Goal: Task Accomplishment & Management: Complete application form

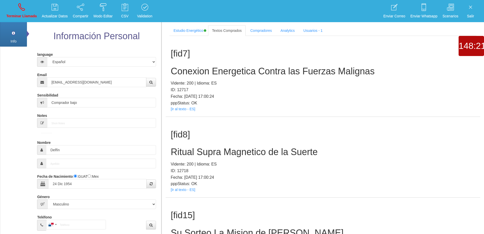
select select "1"
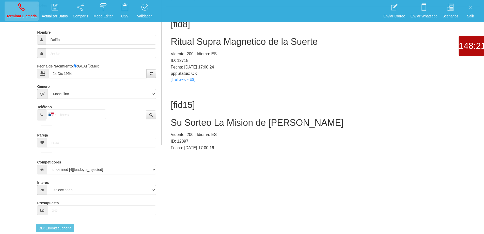
scroll to position [51, 0]
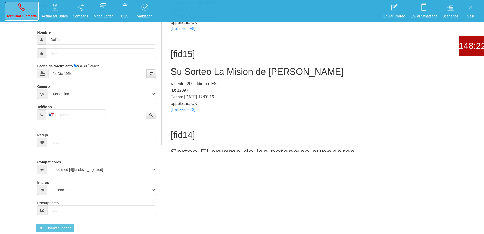
click at [19, 10] on icon at bounding box center [21, 7] width 7 height 8
select select "0"
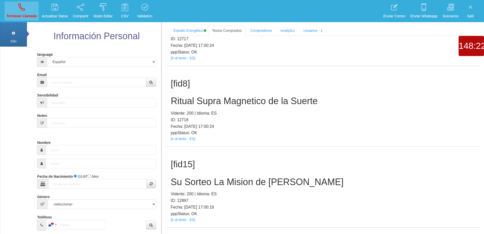
scroll to position [0, 0]
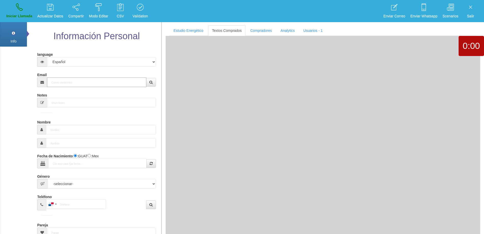
drag, startPoint x: 91, startPoint y: 85, endPoint x: 116, endPoint y: 76, distance: 26.6
click at [92, 83] on input "Email" at bounding box center [96, 82] width 99 height 10
paste input "[PERSON_NAME][EMAIL_ADDRESS][PERSON_NAME][DOMAIN_NAME]"
type input "[PERSON_NAME][EMAIL_ADDRESS][PERSON_NAME][DOMAIN_NAME]"
click at [153, 83] on button "button" at bounding box center [151, 82] width 10 height 9
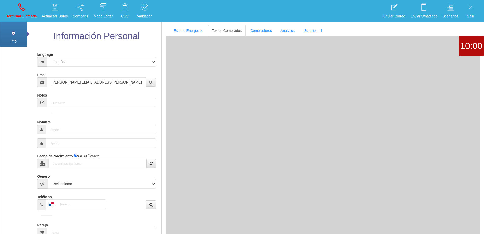
type input "[DATE]"
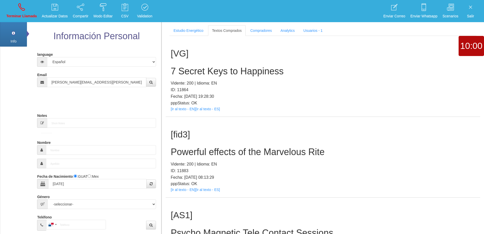
select select "4"
type input "Buen Comprador"
type input "[PERSON_NAME]"
select select "2"
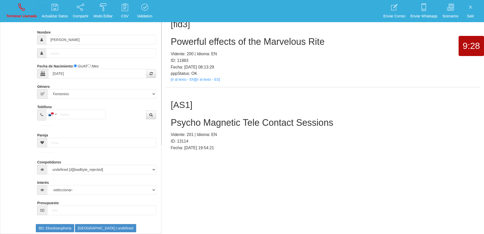
scroll to position [25, 0]
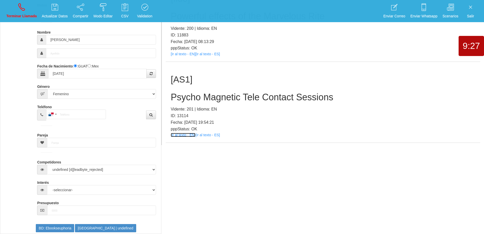
click at [187, 134] on link "[Ir al texto - EN]" at bounding box center [183, 135] width 25 height 4
click at [19, 10] on icon at bounding box center [21, 7] width 7 height 8
select select "0"
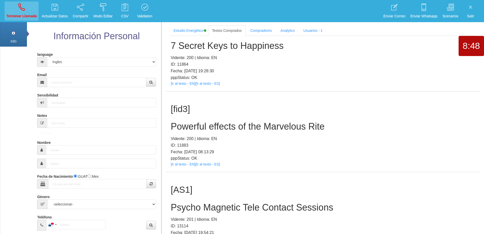
scroll to position [0, 0]
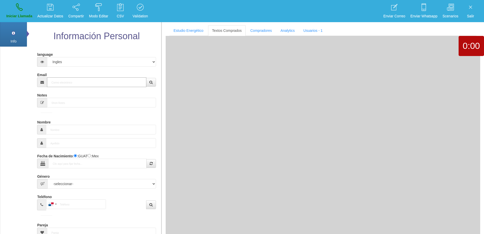
click at [132, 80] on input "Email" at bounding box center [96, 82] width 99 height 10
paste input "[EMAIL_ADDRESS][DOMAIN_NAME]"
type input "[EMAIL_ADDRESS][DOMAIN_NAME]"
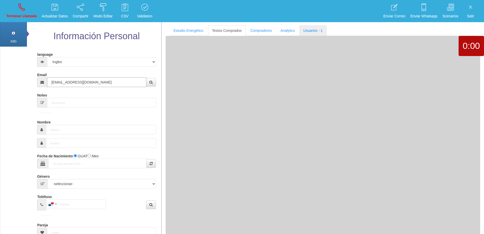
type input "[DATE]"
type input "Comprador simple"
type input "[PERSON_NAME]"
select select "2"
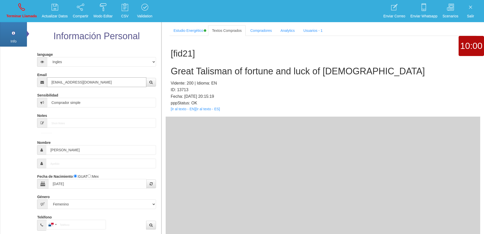
type input "[EMAIL_ADDRESS][DOMAIN_NAME]"
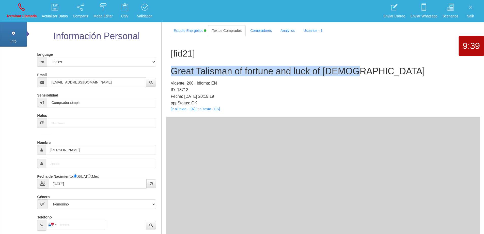
drag, startPoint x: 353, startPoint y: 70, endPoint x: 172, endPoint y: 67, distance: 181.3
click at [172, 67] on h2 "Great Talisman of fortune and luck of [DEMOGRAPHIC_DATA]" at bounding box center [323, 71] width 305 height 10
copy h2 "Great Talisman of fortune and luck of [DEMOGRAPHIC_DATA]"
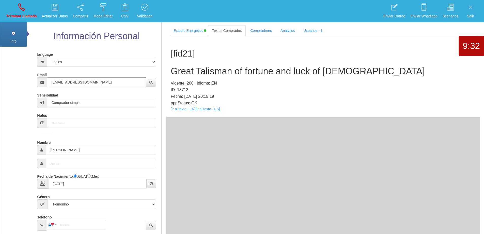
click at [108, 83] on input "[EMAIL_ADDRESS][DOMAIN_NAME]" at bounding box center [96, 82] width 99 height 10
click at [108, 82] on input "[EMAIL_ADDRESS][DOMAIN_NAME]" at bounding box center [96, 82] width 99 height 10
drag, startPoint x: 72, startPoint y: 151, endPoint x: 44, endPoint y: 148, distance: 28.1
click at [44, 148] on div "[PERSON_NAME]" at bounding box center [96, 150] width 119 height 10
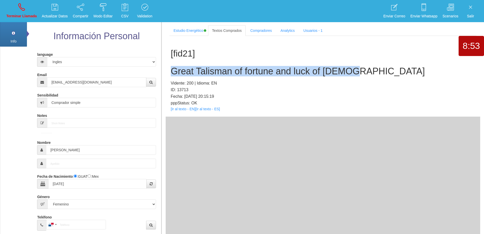
drag, startPoint x: 311, startPoint y: 68, endPoint x: 171, endPoint y: 68, distance: 139.3
click at [171, 68] on h2 "Great Talisman of fortune and luck of [DEMOGRAPHIC_DATA]" at bounding box center [323, 71] width 305 height 10
copy h2 "Great Talisman of fortune and luck of [DEMOGRAPHIC_DATA]"
click at [426, 66] on h2 "Great Talisman of fortune and luck of [DEMOGRAPHIC_DATA]" at bounding box center [323, 71] width 305 height 10
drag, startPoint x: 360, startPoint y: 75, endPoint x: 168, endPoint y: 76, distance: 192.2
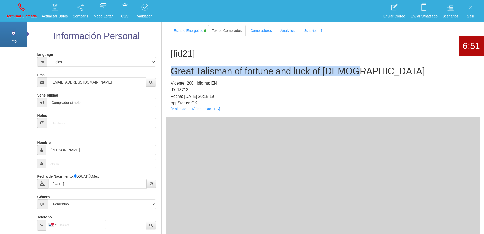
click at [165, 74] on section "Estudio Energético Realizar Pago Textos Comprados Compradores Analytics Usuario…" at bounding box center [322, 138] width 323 height 234
copy h2 "Great Talisman of fortune and luck of [DEMOGRAPHIC_DATA]"
click at [23, 7] on icon at bounding box center [21, 7] width 7 height 8
select select "0"
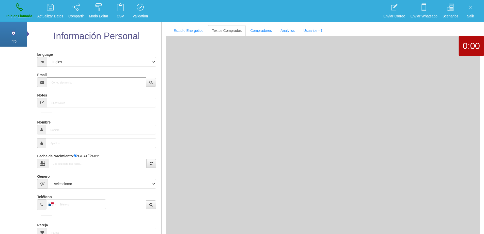
click at [135, 82] on input "Email" at bounding box center [96, 82] width 99 height 10
paste input "[EMAIL_ADDRESS][DOMAIN_NAME]"
type input "[EMAIL_ADDRESS][DOMAIN_NAME]"
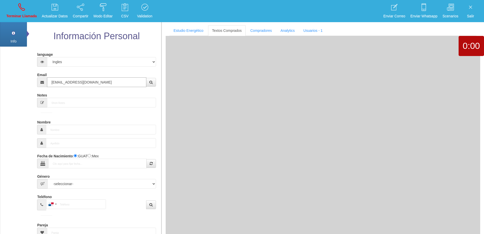
type input "12 Abr 1971"
select select
type input "Comprador bajo"
type input "[PERSON_NAME]"
select select "2"
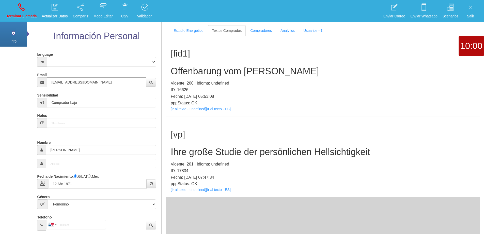
type input "[EMAIL_ADDRESS][DOMAIN_NAME]"
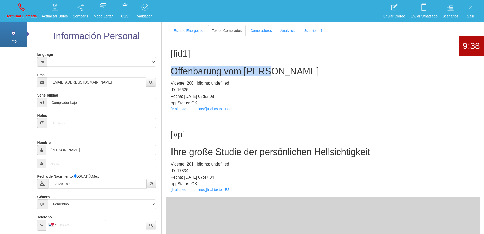
drag, startPoint x: 276, startPoint y: 71, endPoint x: 172, endPoint y: 69, distance: 104.0
click at [172, 69] on h2 "Offenbarung vom [PERSON_NAME]" at bounding box center [323, 71] width 305 height 10
copy h2 "Offenbarung vom [PERSON_NAME]"
click at [306, 70] on h2 "Offenbarung vom [PERSON_NAME]" at bounding box center [323, 71] width 305 height 10
drag, startPoint x: 274, startPoint y: 73, endPoint x: 168, endPoint y: 69, distance: 105.8
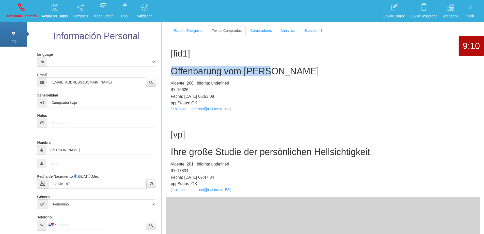
click at [168, 69] on div "[fid1] Offenbarung vom [PERSON_NAME] Vidente: 200 | Idioma: undefined ID: 16626…" at bounding box center [323, 76] width 315 height 81
copy h2 "Offenbarung vom [PERSON_NAME]"
click at [28, 4] on link "Terminar Llamada" at bounding box center [22, 11] width 34 height 19
select select "0"
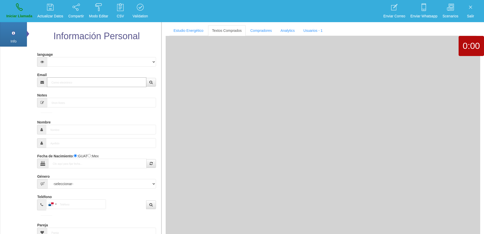
drag, startPoint x: 67, startPoint y: 82, endPoint x: 78, endPoint y: 82, distance: 10.2
click at [68, 82] on input "Email" at bounding box center [96, 82] width 99 height 10
paste input "[EMAIL_ADDRESS][DOMAIN_NAME]"
type input "[EMAIL_ADDRESS][DOMAIN_NAME]"
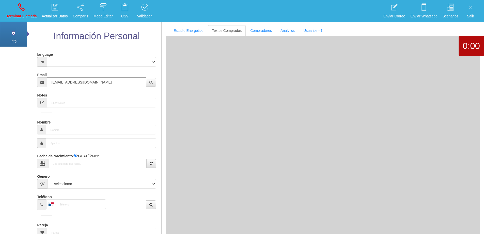
type input "27 Dic 1976"
select select
type input "Comprador simple"
type input "Kamalathas"
select select "2"
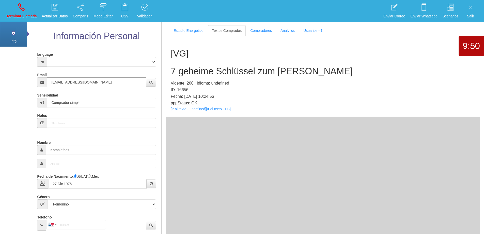
type input "[EMAIL_ADDRESS][DOMAIN_NAME]"
drag, startPoint x: 70, startPoint y: 148, endPoint x: 40, endPoint y: 147, distance: 30.3
click at [39, 147] on div "Kamalathas" at bounding box center [96, 150] width 119 height 10
click at [317, 65] on div "[VG] 7 geheime Schlüssel zum [PERSON_NAME] Vidente: 200 | Idioma: undefined ID:…" at bounding box center [323, 76] width 315 height 81
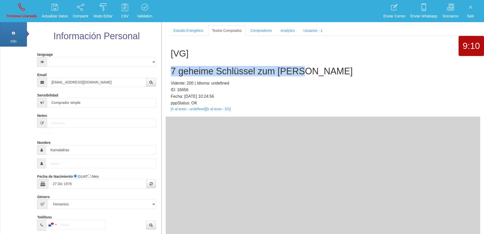
drag, startPoint x: 304, startPoint y: 72, endPoint x: 170, endPoint y: 64, distance: 134.0
click at [170, 64] on div "[VG] 7 geheime Schlüssel zum [PERSON_NAME] Vidente: 200 | Idioma: undefined ID:…" at bounding box center [323, 76] width 315 height 81
copy h2 "7 geheime Schlüssel zum [PERSON_NAME]"
click at [21, 6] on icon at bounding box center [21, 7] width 7 height 8
select select "0"
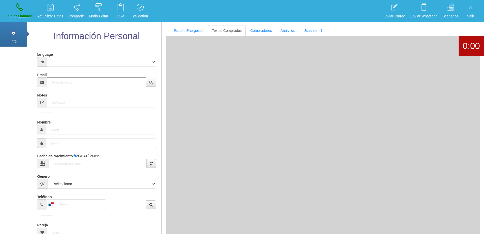
drag, startPoint x: 67, startPoint y: 82, endPoint x: 81, endPoint y: 80, distance: 14.1
click at [68, 81] on input "Email" at bounding box center [96, 82] width 99 height 10
paste input "[EMAIL_ADDRESS][DOMAIN_NAME]"
type input "[EMAIL_ADDRESS][DOMAIN_NAME]"
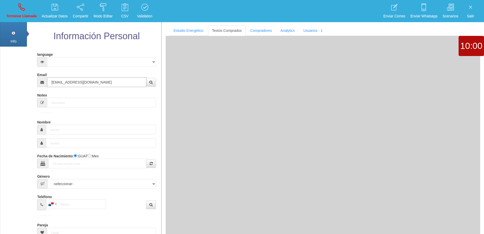
type input "16 Dic 1961"
select select "4"
type input "Comprador bajo"
type input "[PERSON_NAME]"
select select "2"
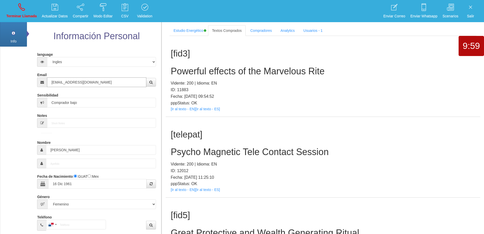
type input "[EMAIL_ADDRESS][DOMAIN_NAME]"
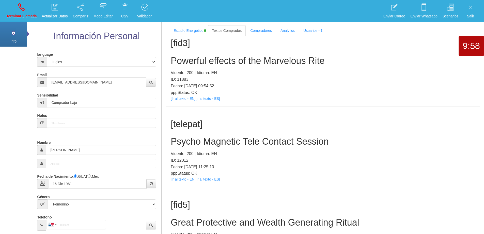
scroll to position [16, 0]
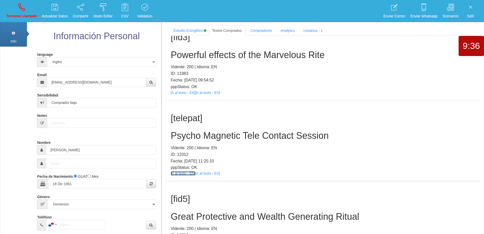
click at [188, 172] on link "[Ir al texto - EN]" at bounding box center [183, 173] width 25 height 4
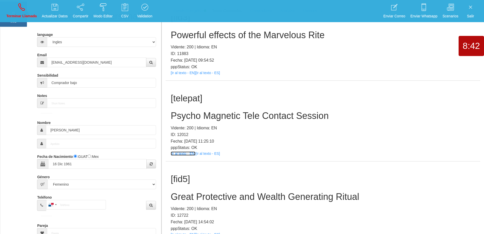
scroll to position [51, 0]
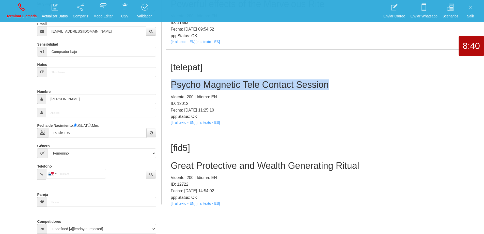
drag, startPoint x: 334, startPoint y: 84, endPoint x: 170, endPoint y: 83, distance: 163.2
click at [170, 83] on div "[telepat] Psycho Magnetic Tele Contact Session Vidente: 200 | Idioma: EN ID: 12…" at bounding box center [323, 90] width 315 height 81
copy h2 "Psycho Magnetic Tele Contact Session"
click at [18, 9] on link "Terminar Llamada" at bounding box center [22, 11] width 34 height 19
select select "0"
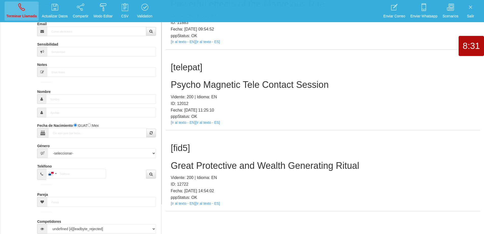
scroll to position [0, 0]
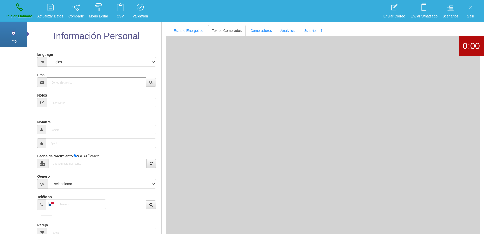
click at [86, 79] on input "Email" at bounding box center [96, 82] width 99 height 10
paste input "[EMAIL_ADDRESS][DOMAIN_NAME]"
type input "[EMAIL_ADDRESS][DOMAIN_NAME]"
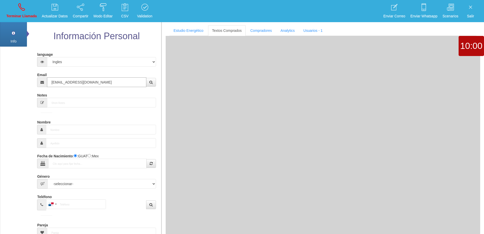
type input "13 Abr 1957"
type input "Comprador simple"
type input "Kitten"
select select "1"
type input "[PHONE_NUMBER]"
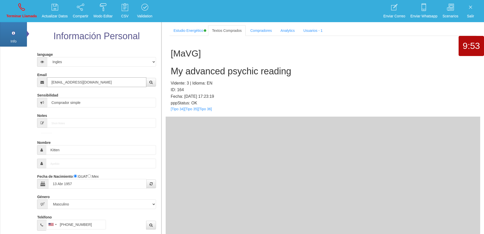
type input "[EMAIL_ADDRESS][DOMAIN_NAME]"
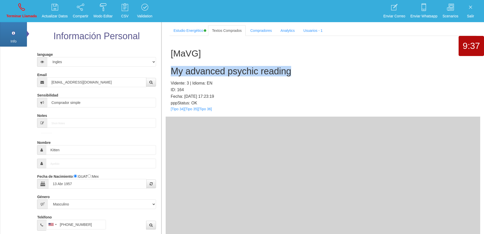
drag, startPoint x: 303, startPoint y: 72, endPoint x: 174, endPoint y: 73, distance: 129.2
click at [174, 73] on h2 "My advanced psychic reading" at bounding box center [323, 71] width 305 height 10
copy h2 "My advanced psychic reading"
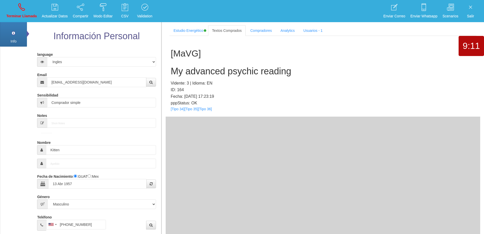
click at [339, 81] on p "Vidente: 3 | Idioma: EN" at bounding box center [323, 83] width 305 height 7
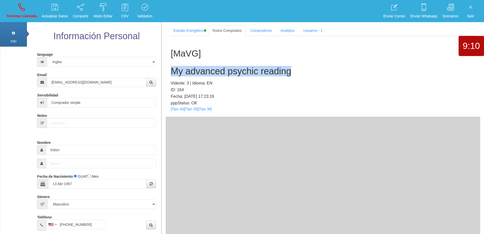
drag, startPoint x: 301, startPoint y: 71, endPoint x: 164, endPoint y: 71, distance: 136.8
click at [164, 71] on section "Estudio Energético Realizar Pago Textos Comprados Compradores Analytics Usuario…" at bounding box center [322, 138] width 323 height 234
copy h2 "My advanced psychic reading"
drag, startPoint x: 20, startPoint y: 5, endPoint x: 263, endPoint y: 21, distance: 243.9
click at [20, 5] on icon at bounding box center [21, 7] width 7 height 8
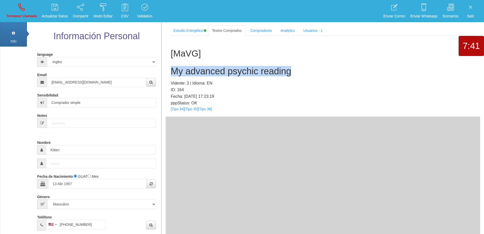
select select "0"
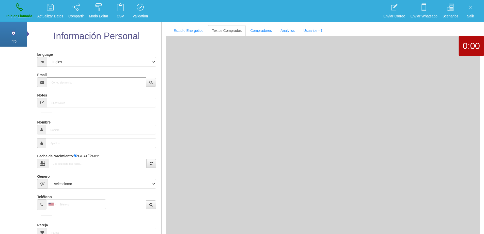
click at [119, 86] on input "Email" at bounding box center [96, 82] width 99 height 10
paste input "[EMAIL_ADDRESS][DOMAIN_NAME]"
type input "[EMAIL_ADDRESS][DOMAIN_NAME]"
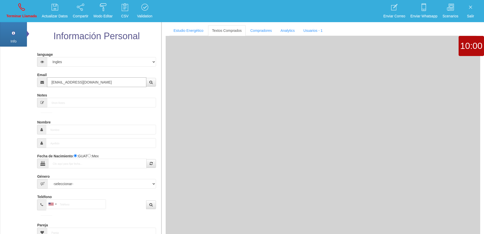
type input "24 Dic 1954"
select select "1"
type input "Buen Comprador"
type input "Delfín"
select select "1"
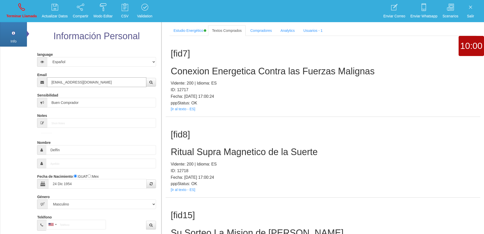
type input "[EMAIL_ADDRESS][DOMAIN_NAME]"
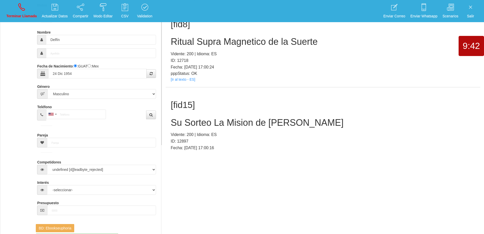
click at [237, 120] on h2 "Su Sorteo La Mision de [PERSON_NAME]" at bounding box center [323, 122] width 305 height 10
click at [237, 119] on h2 "Su Sorteo La Mision de [PERSON_NAME]" at bounding box center [323, 122] width 305 height 10
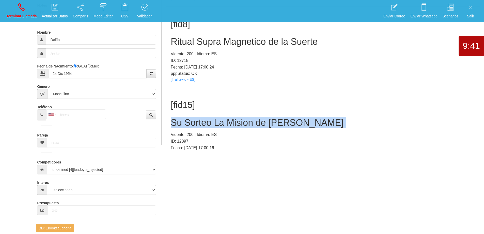
click at [237, 119] on h2 "Su Sorteo La Mision de [PERSON_NAME]" at bounding box center [323, 122] width 305 height 10
copy h2 "Su Sorteo La Mision de [PERSON_NAME]"
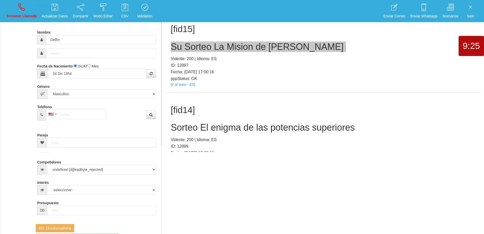
scroll to position [76, 0]
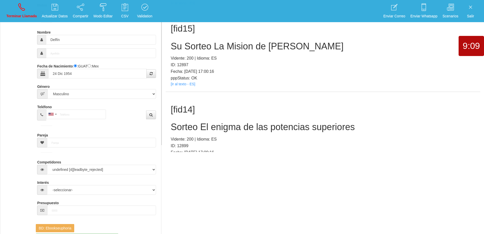
click at [313, 67] on p "ID: 12897" at bounding box center [323, 65] width 305 height 7
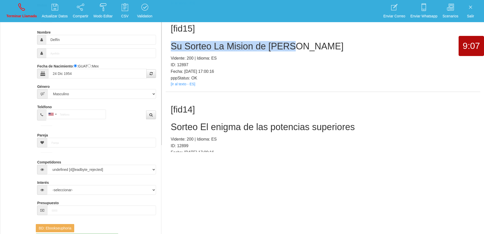
drag, startPoint x: 296, startPoint y: 47, endPoint x: 169, endPoint y: 42, distance: 126.9
click at [169, 42] on div "[fid15] Su Sorteo La Mision de [PERSON_NAME]: 200 | Idioma: ES ID: 12897 Fecha:…" at bounding box center [323, 51] width 315 height 81
click at [20, 10] on icon at bounding box center [21, 7] width 7 height 8
select select "0"
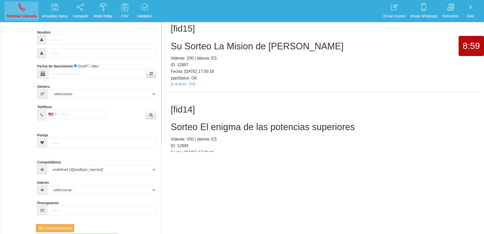
scroll to position [0, 0]
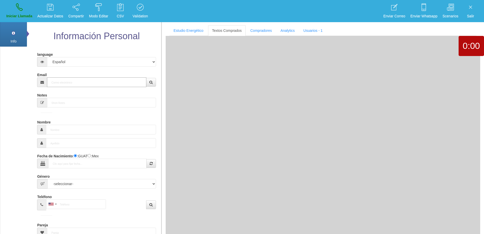
click at [97, 82] on input "Email" at bounding box center [96, 82] width 99 height 10
paste input "[EMAIL_ADDRESS][DOMAIN_NAME]"
type input "[EMAIL_ADDRESS][DOMAIN_NAME]"
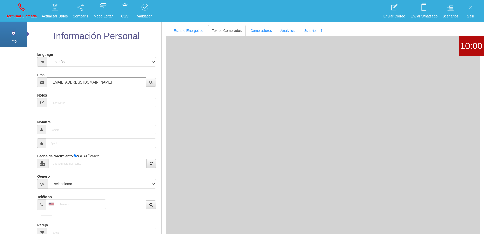
type input "[DATE]"
select select "2"
type input "Comprador bajo"
type input "[PERSON_NAME]"
select select "2"
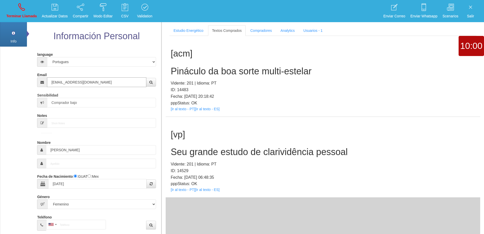
type input "[EMAIL_ADDRESS][DOMAIN_NAME]"
click at [272, 151] on h2 "Seu grande estudo de clarividência pessoal" at bounding box center [323, 152] width 305 height 10
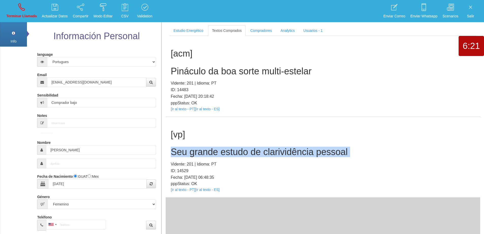
click at [272, 151] on h2 "Seu grande estudo de clarividência pessoal" at bounding box center [323, 152] width 305 height 10
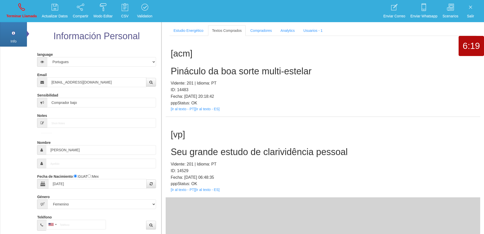
click at [289, 69] on h2 "Pináculo da boa sorte multi-estelar" at bounding box center [323, 71] width 305 height 10
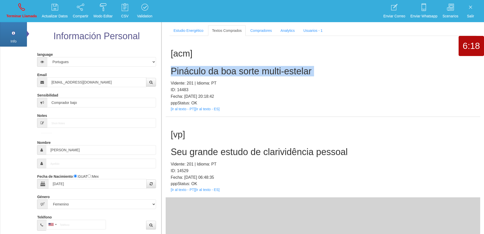
click at [289, 69] on h2 "Pináculo da boa sorte multi-estelar" at bounding box center [323, 71] width 305 height 10
click at [338, 73] on h2 "Pináculo da boa sorte multi-estelar" at bounding box center [323, 71] width 305 height 10
drag, startPoint x: 315, startPoint y: 72, endPoint x: 170, endPoint y: 69, distance: 145.0
click at [170, 69] on div "[acm] Pináculo da boa sorte multi-estelar Vidente: 201 | Idioma: PT ID: 14483 F…" at bounding box center [323, 76] width 315 height 81
click at [18, 6] on icon at bounding box center [21, 7] width 7 height 8
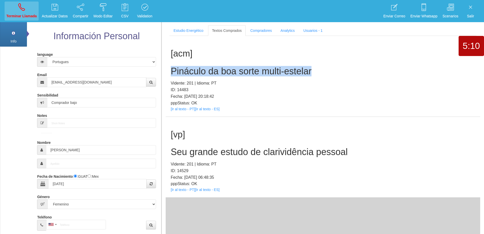
select select "0"
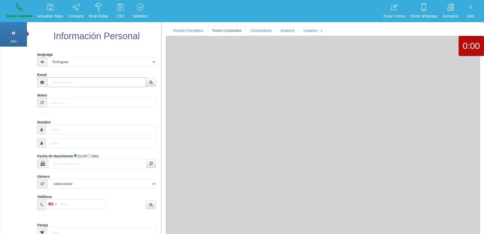
drag, startPoint x: 96, startPoint y: 83, endPoint x: 115, endPoint y: 77, distance: 19.7
click at [96, 83] on input "Email" at bounding box center [96, 82] width 99 height 10
paste input "[EMAIL_ADDRESS][DOMAIN_NAME]"
type input "[EMAIL_ADDRESS][DOMAIN_NAME]"
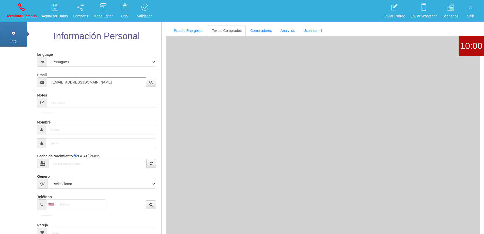
type input "23 Abr 1950"
select select "4"
type input "Excelente Comprador"
type input "[PERSON_NAME]"
select select "2"
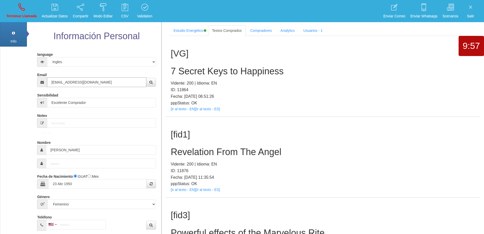
type input "[EMAIL_ADDRESS][DOMAIN_NAME]"
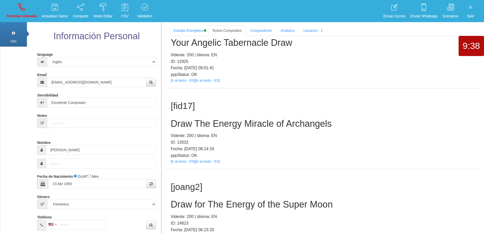
click at [266, 126] on h2 "Draw The Energy Miracle of Archangels" at bounding box center [323, 123] width 305 height 10
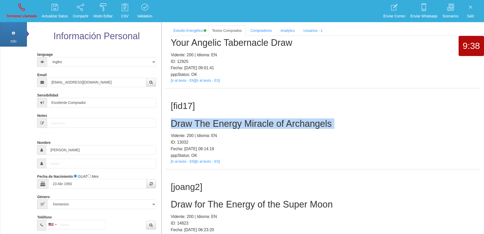
click at [266, 125] on h2 "Draw The Energy Miracle of Archangels" at bounding box center [323, 123] width 305 height 10
click at [361, 117] on div "[fid17] Draw The Energy Miracle of Archangels Vidente: 200 | Idioma: EN ID: 130…" at bounding box center [323, 128] width 315 height 81
drag, startPoint x: 339, startPoint y: 123, endPoint x: 173, endPoint y: 126, distance: 166.3
click at [173, 126] on h2 "Draw The Energy Miracle of Archangels" at bounding box center [323, 123] width 305 height 10
click at [25, 11] on link "Terminar Llamada" at bounding box center [22, 11] width 34 height 19
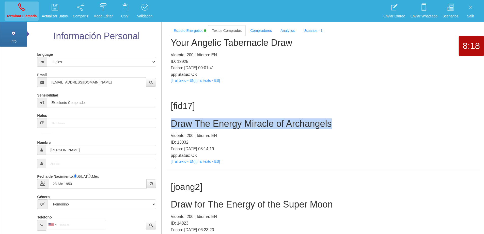
select select "0"
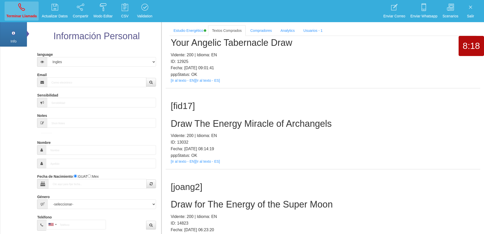
scroll to position [0, 0]
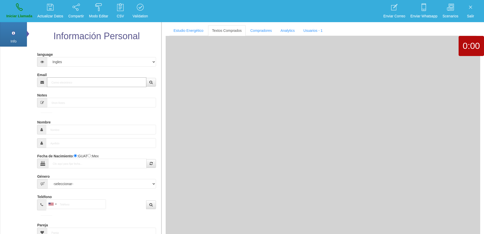
click at [70, 81] on input "Email" at bounding box center [96, 82] width 99 height 10
paste input "[EMAIL_ADDRESS][DOMAIN_NAME]"
type input "[EMAIL_ADDRESS][DOMAIN_NAME]"
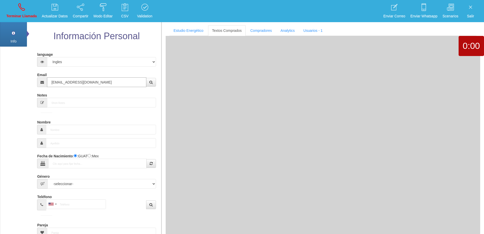
type input "[DATE]"
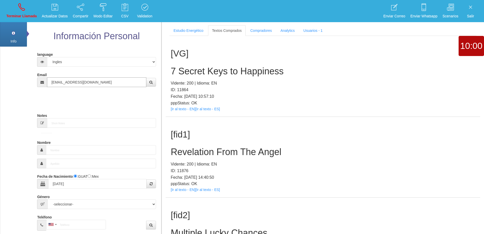
type input "Comprador bajo"
type input "[PERSON_NAME]"
select select "2"
type input "[EMAIL_ADDRESS][DOMAIN_NAME]"
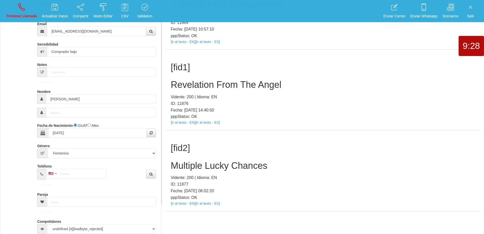
scroll to position [76, 0]
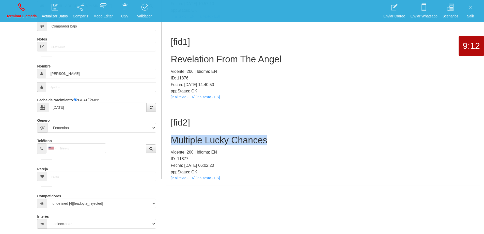
drag, startPoint x: 271, startPoint y: 140, endPoint x: 173, endPoint y: 140, distance: 98.4
click at [173, 140] on h2 "Multiple Lucky Chances" at bounding box center [323, 140] width 305 height 10
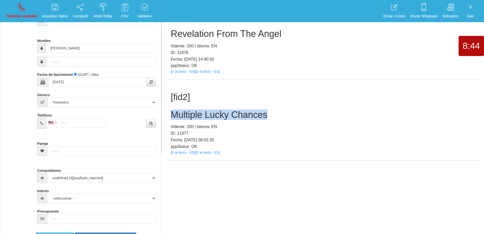
click at [275, 110] on h2 "Multiple Lucky Chances" at bounding box center [323, 115] width 305 height 10
drag, startPoint x: 280, startPoint y: 112, endPoint x: 172, endPoint y: 114, distance: 108.1
click at [172, 114] on h2 "Multiple Lucky Chances" at bounding box center [323, 115] width 305 height 10
click at [22, 7] on icon at bounding box center [21, 7] width 7 height 8
select select "0"
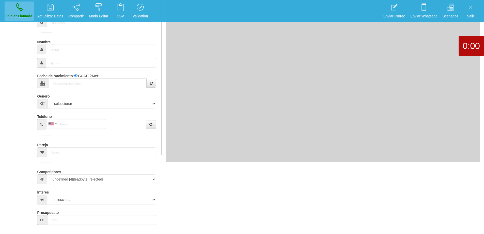
scroll to position [0, 0]
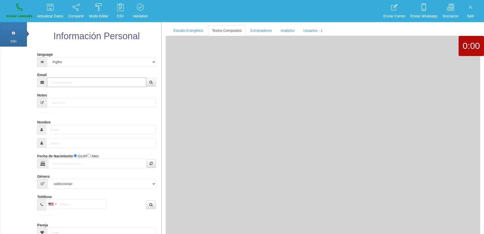
click at [69, 84] on input "Email" at bounding box center [96, 82] width 99 height 10
paste input "[EMAIL_ADDRESS][DOMAIN_NAME]"
type input "[EMAIL_ADDRESS][DOMAIN_NAME]"
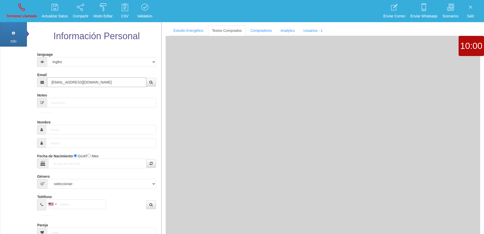
type input "30 Ago 1941"
type input "Comprador simple"
type input "[PERSON_NAME]"
select select "1"
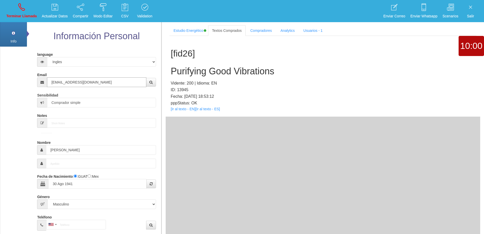
type input "[EMAIL_ADDRESS][DOMAIN_NAME]"
click at [230, 73] on h2 "Purifying Good Vibrations" at bounding box center [323, 71] width 305 height 10
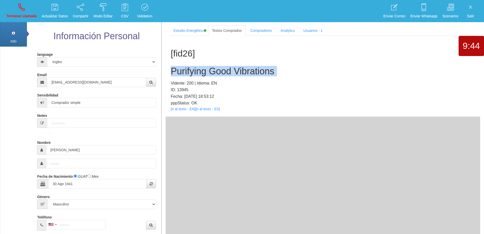
click at [230, 73] on h2 "Purifying Good Vibrations" at bounding box center [323, 71] width 305 height 10
click at [293, 62] on div "[fid26] Purifying Good Vibrations Vidente: 200 | Idioma: EN ID: 13945 Fecha: [D…" at bounding box center [323, 76] width 315 height 81
click at [26, 12] on link "Terminar Llamada" at bounding box center [22, 11] width 34 height 19
select select "0"
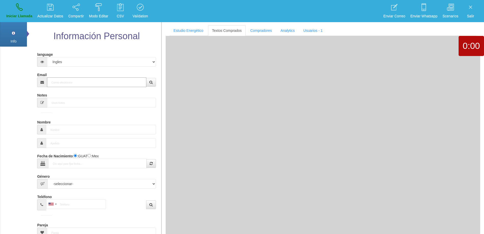
drag, startPoint x: 57, startPoint y: 83, endPoint x: 102, endPoint y: 72, distance: 46.1
click at [60, 81] on input "Email" at bounding box center [96, 82] width 99 height 10
paste input "[EMAIL_ADDRESS][DOMAIN_NAME]"
type input "[EMAIL_ADDRESS][DOMAIN_NAME]"
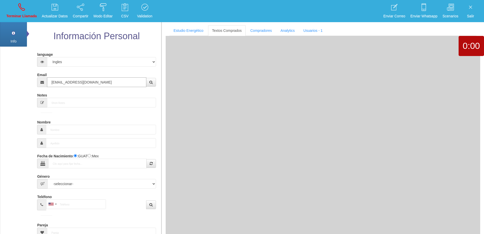
type input "[DATE]"
select select "3"
type input "Excelente Comprador"
type input "Gisèle"
select select "2"
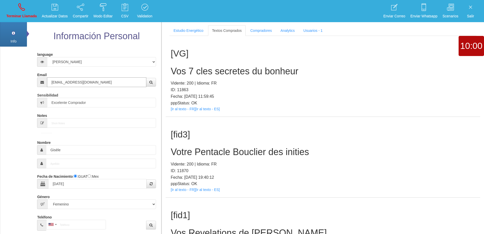
type input "[EMAIL_ADDRESS][DOMAIN_NAME]"
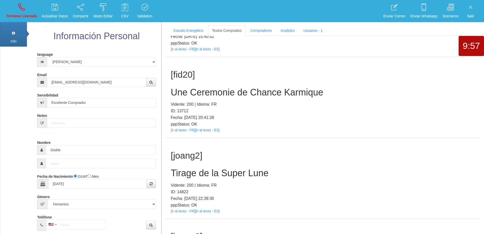
scroll to position [882, 0]
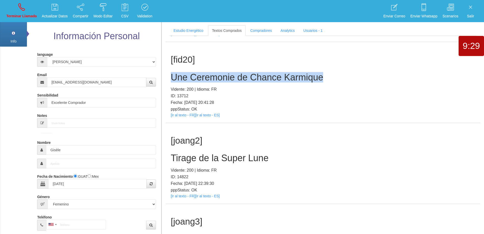
drag, startPoint x: 325, startPoint y: 79, endPoint x: 174, endPoint y: 77, distance: 151.8
click at [172, 77] on h2 "Une Ceremonie de Chance Karmique" at bounding box center [323, 77] width 305 height 10
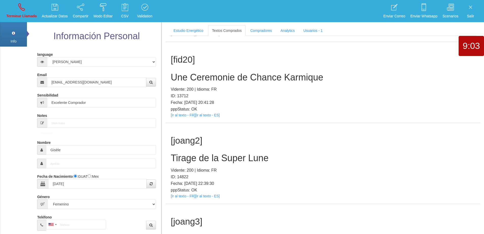
click at [348, 87] on p "Vidente: 200 | Idioma: FR" at bounding box center [323, 89] width 305 height 7
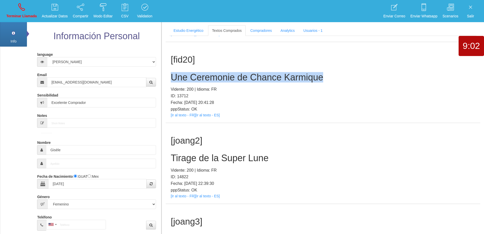
drag, startPoint x: 326, startPoint y: 78, endPoint x: 172, endPoint y: 79, distance: 154.1
click at [172, 79] on h2 "Une Ceremonie de Chance Karmique" at bounding box center [323, 77] width 305 height 10
